Goal: Task Accomplishment & Management: Manage account settings

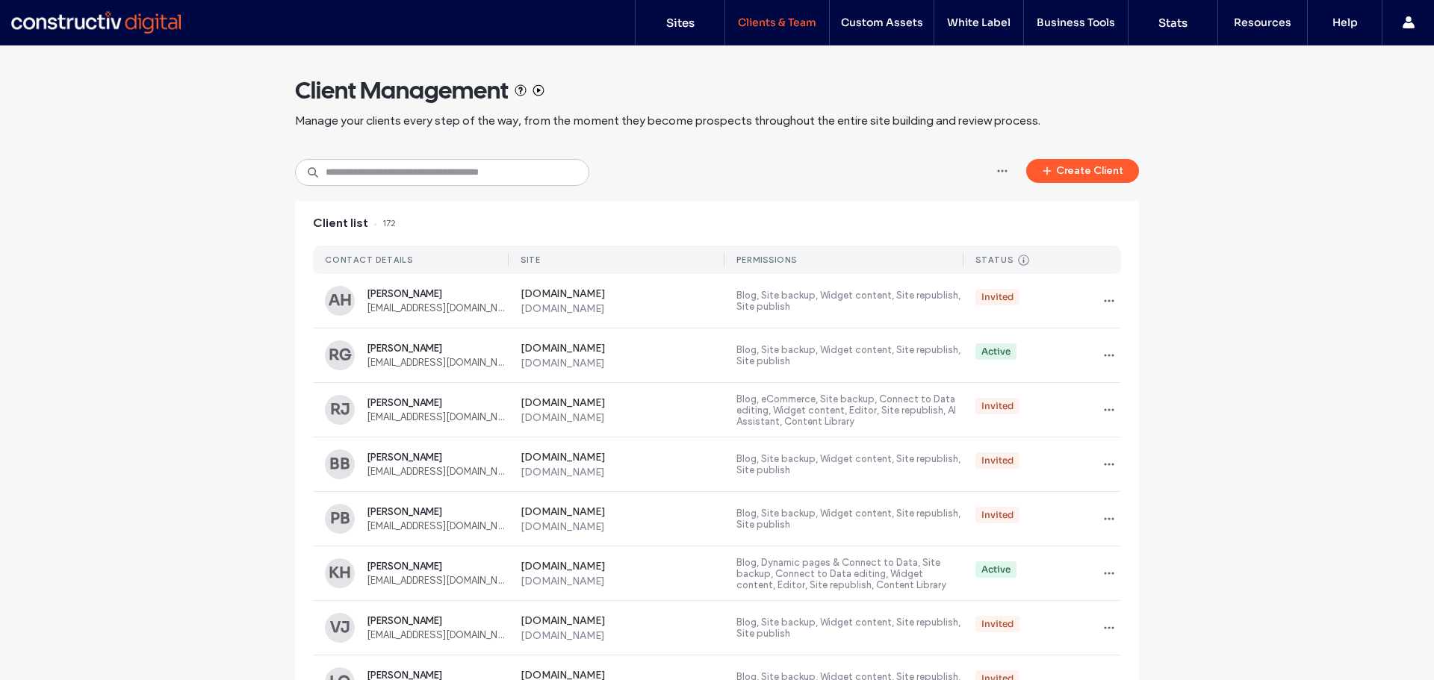
click at [423, 214] on div "Client list 172" at bounding box center [717, 223] width 844 height 45
click at [425, 177] on input at bounding box center [442, 172] width 294 height 27
click at [373, 165] on input at bounding box center [442, 172] width 294 height 27
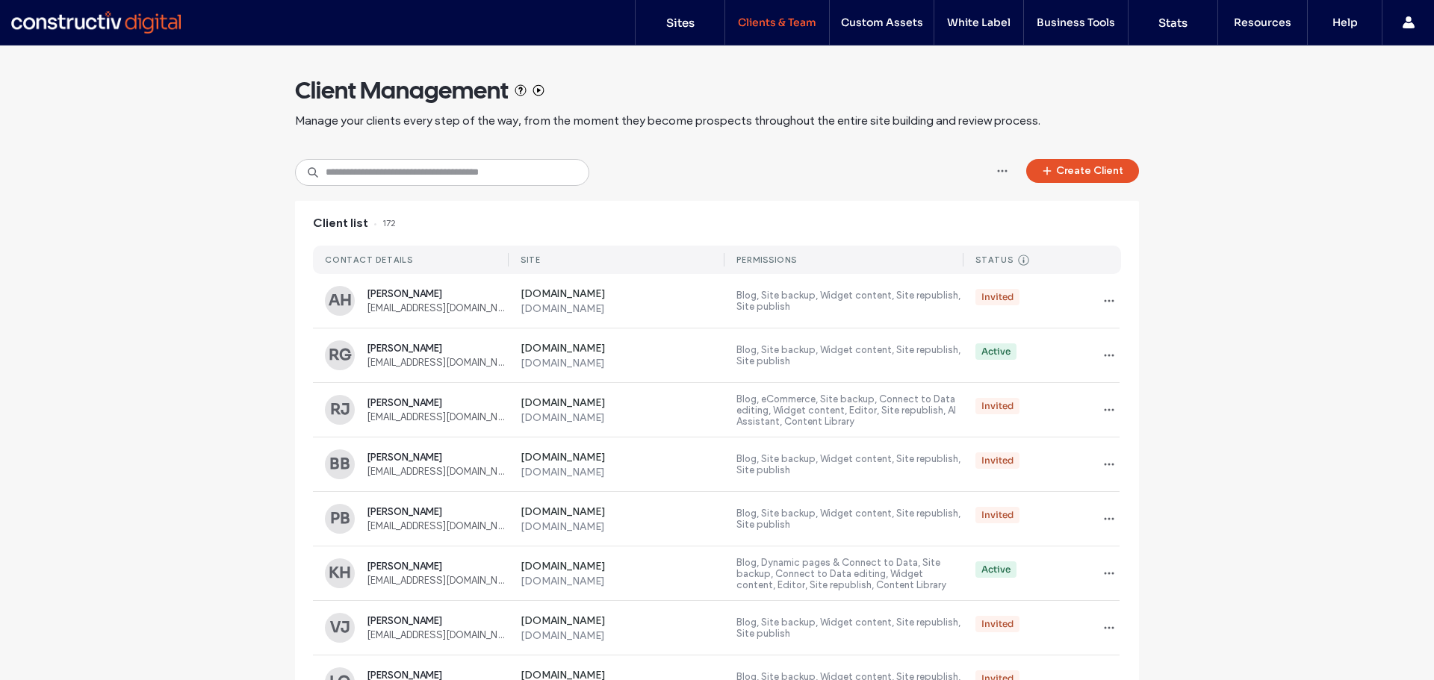
click at [1107, 161] on button "Create Client" at bounding box center [1082, 171] width 113 height 24
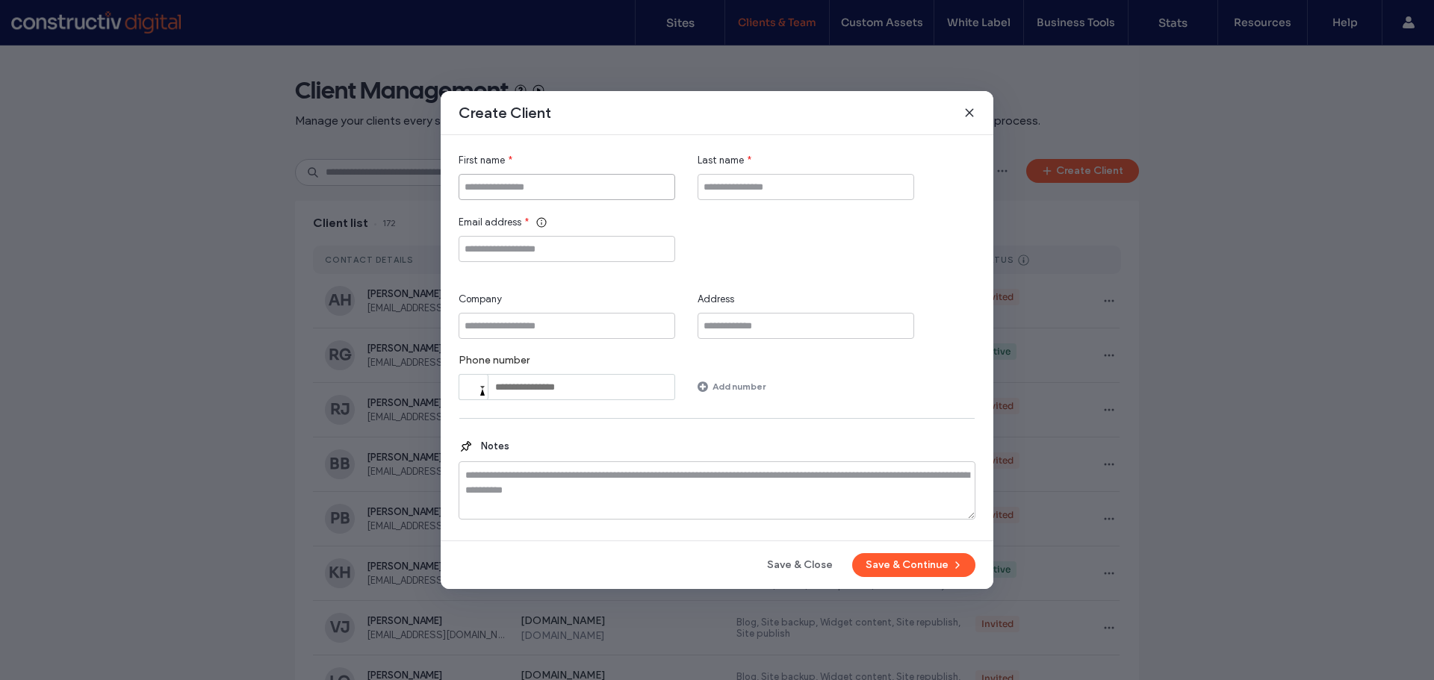
click at [530, 181] on input "First name" at bounding box center [566, 187] width 217 height 26
click at [975, 113] on div "Create Client" at bounding box center [717, 113] width 553 height 44
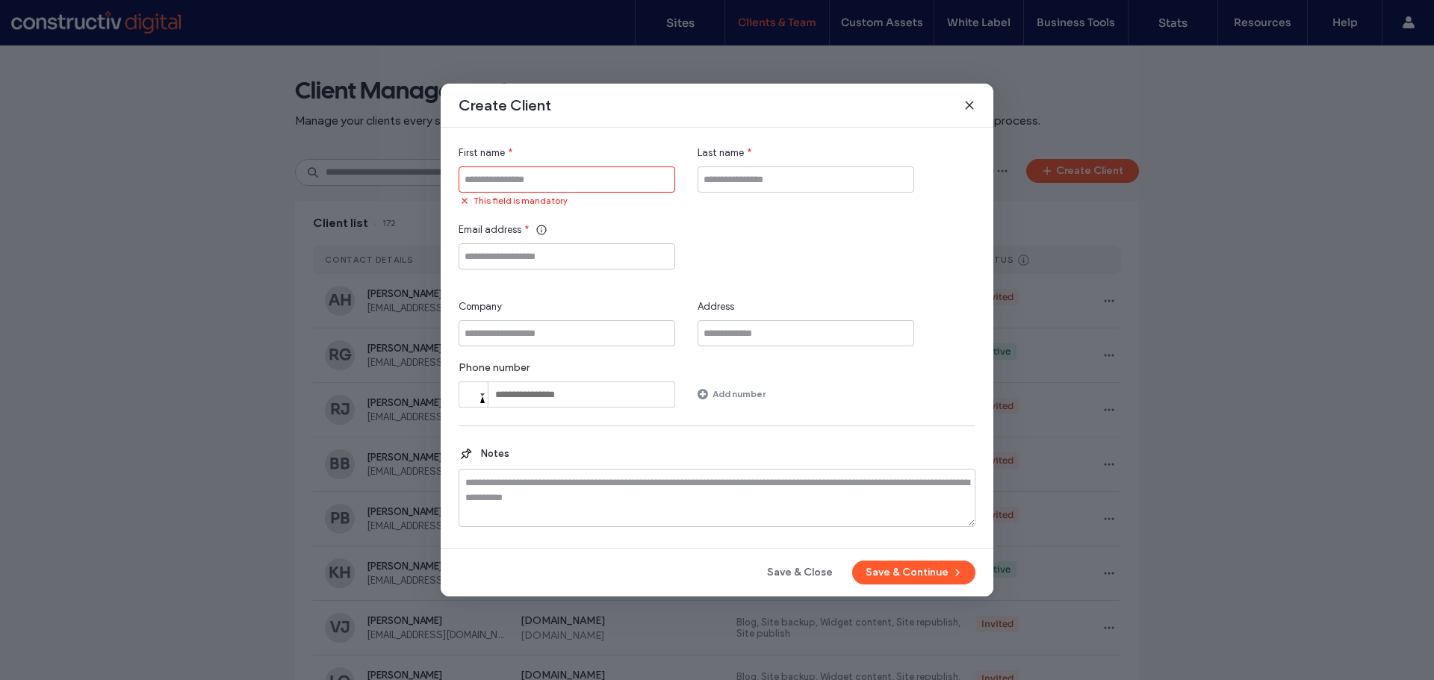
click at [972, 105] on icon at bounding box center [969, 105] width 12 height 12
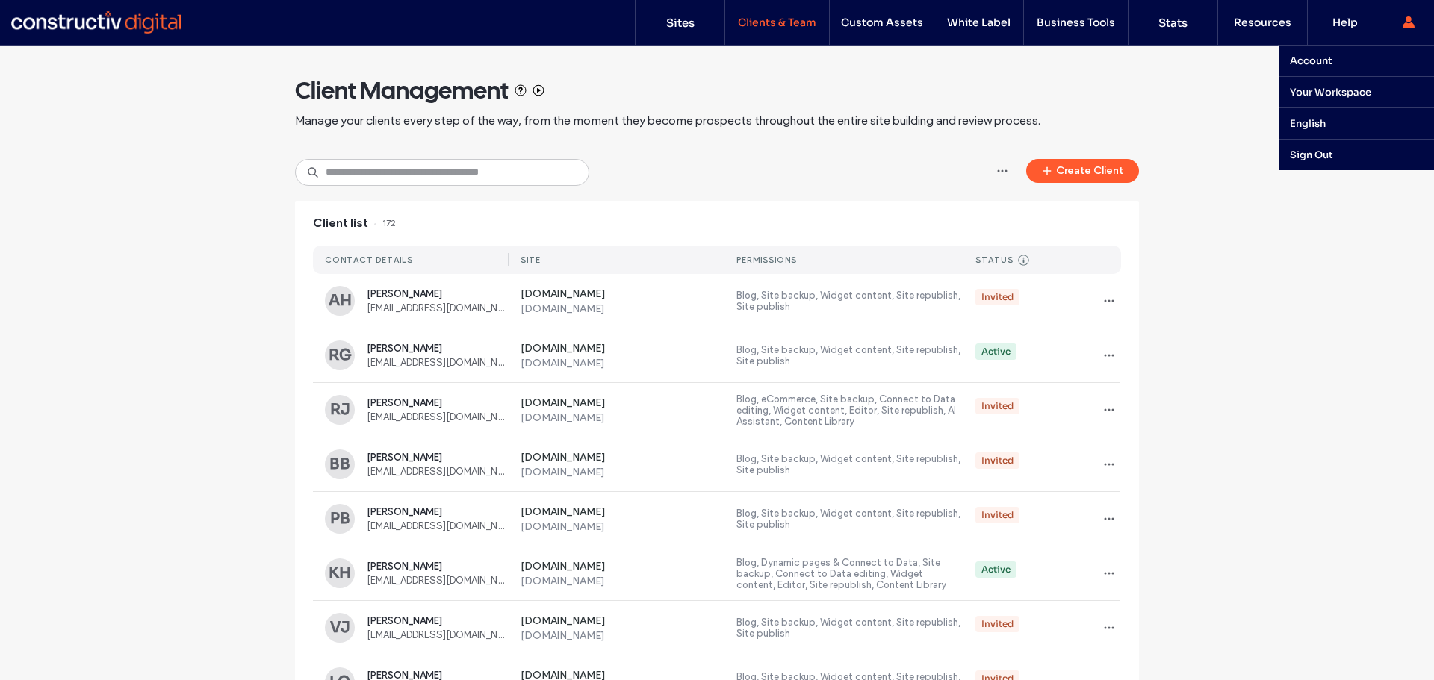
click at [1407, 25] on use at bounding box center [1407, 22] width 12 height 12
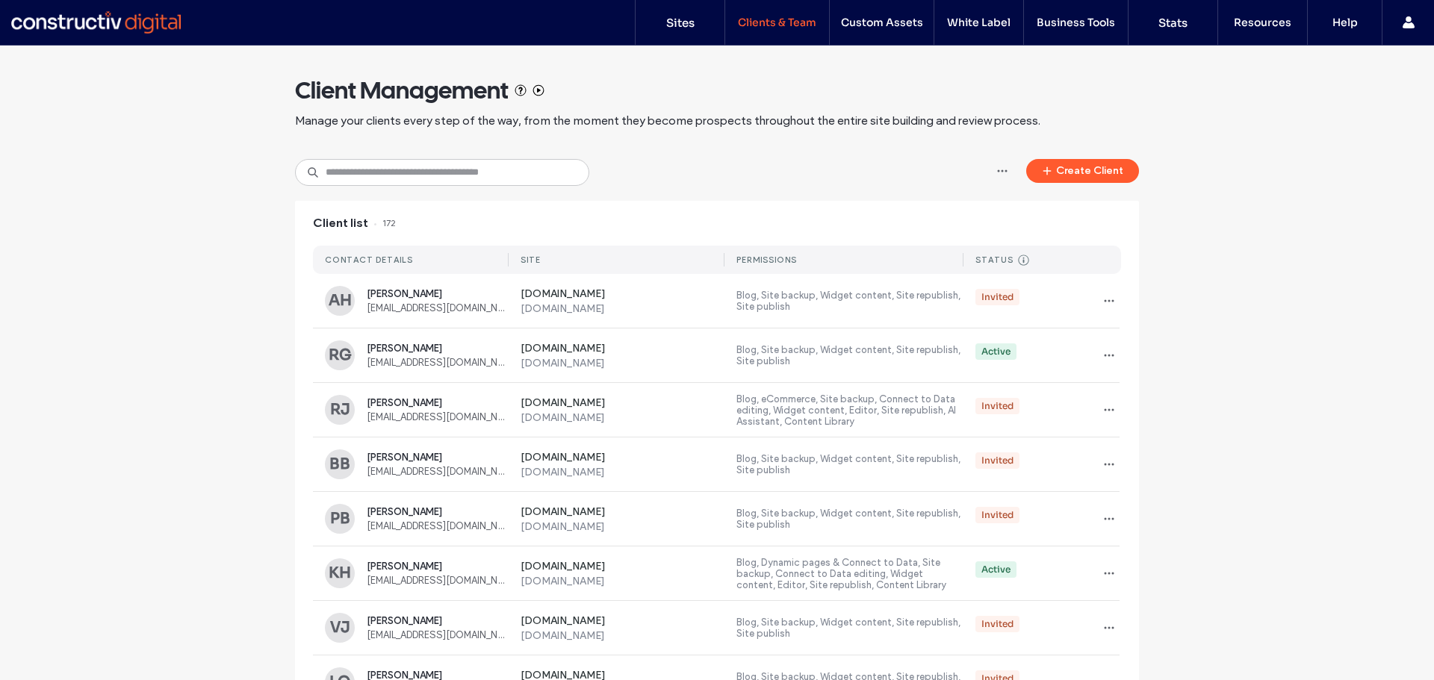
click at [125, 32] on div at bounding box center [95, 22] width 169 height 24
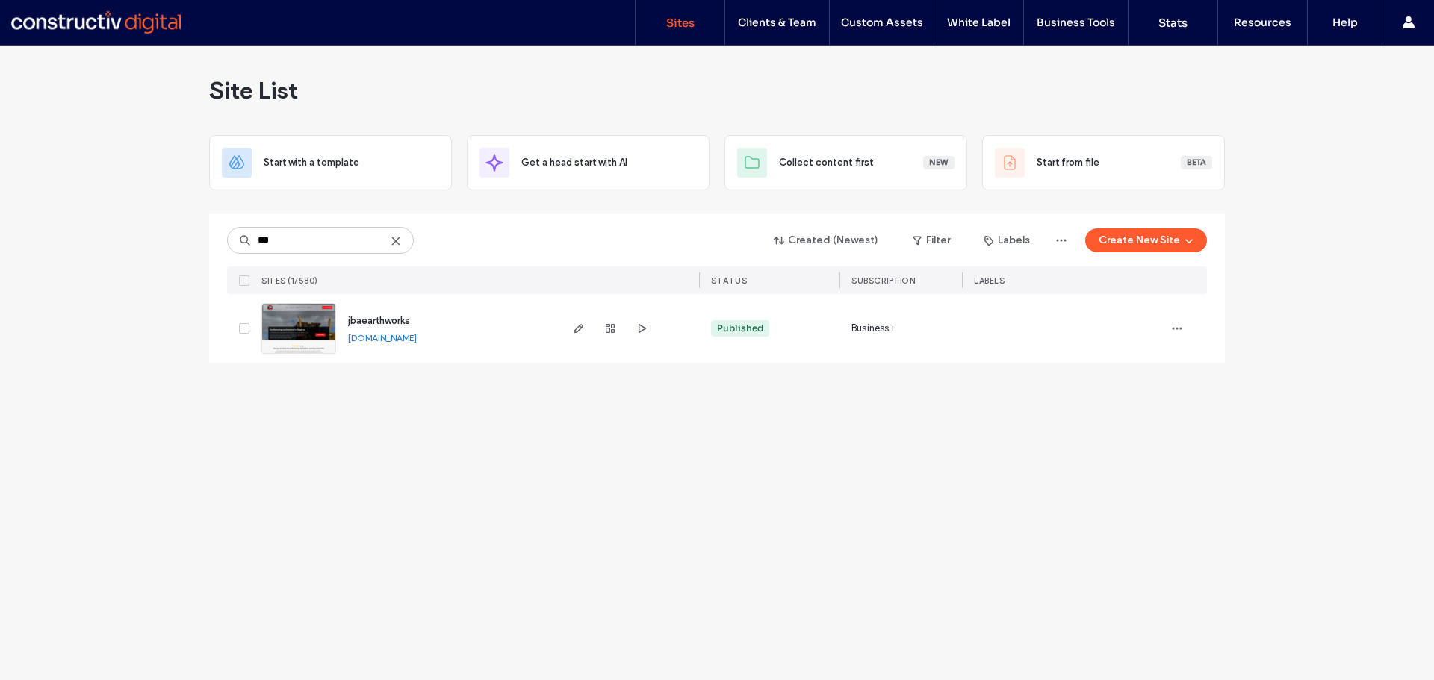
type input "***"
click at [363, 318] on span "jbaearthworks" at bounding box center [379, 320] width 62 height 11
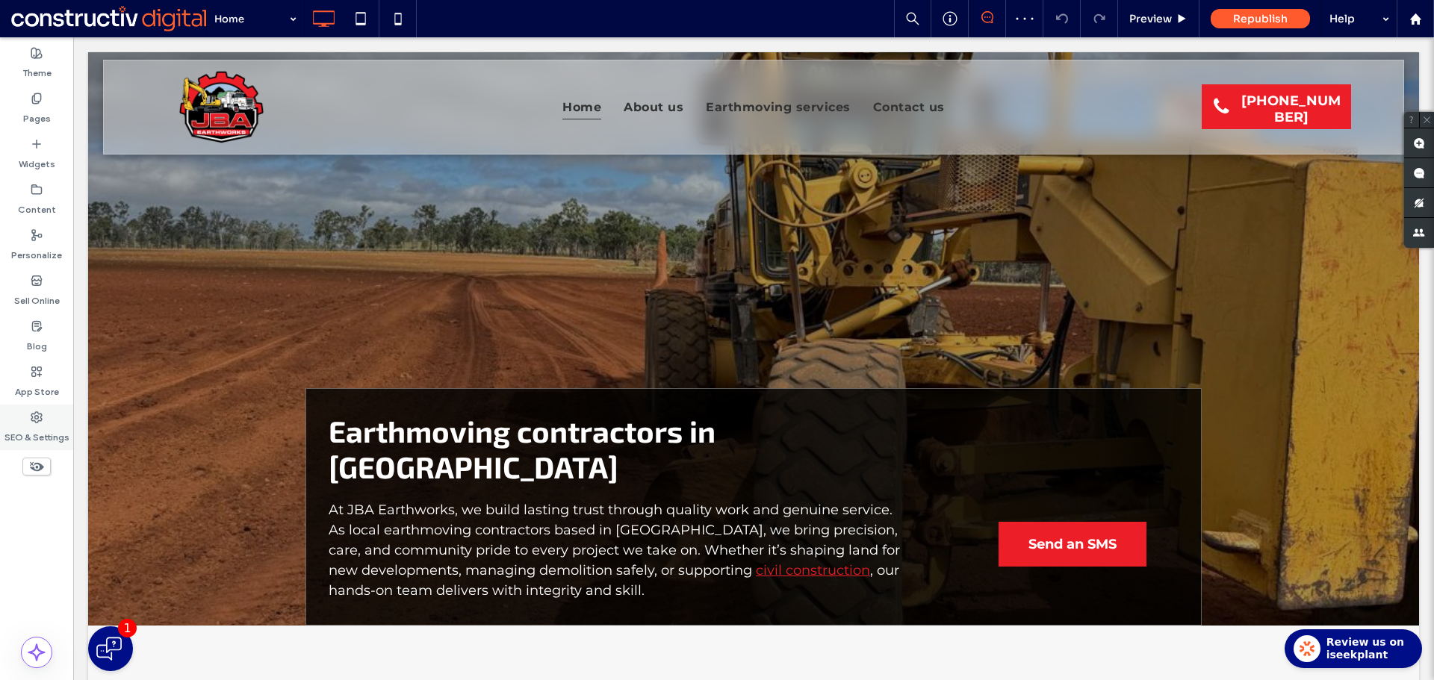
click at [48, 435] on label "SEO & Settings" at bounding box center [36, 433] width 65 height 21
